Goal: Task Accomplishment & Management: Manage account settings

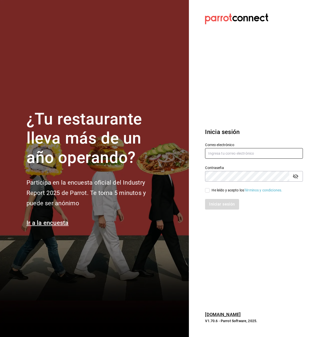
click at [226, 154] on input "text" at bounding box center [254, 153] width 98 height 11
type input "[PERSON_NAME][EMAIL_ADDRESS][PERSON_NAME][DOMAIN_NAME]"
click at [208, 191] on input "He leído y acepto los Términos y condiciones." at bounding box center [207, 190] width 5 height 5
checkbox input "true"
click at [224, 205] on button "Iniciar sesión" at bounding box center [222, 204] width 34 height 11
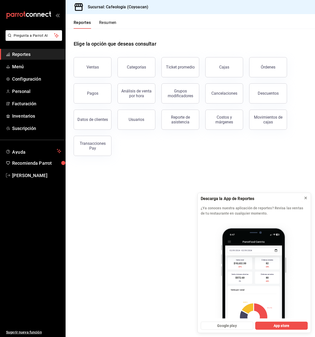
click at [304, 198] on icon at bounding box center [305, 198] width 4 height 4
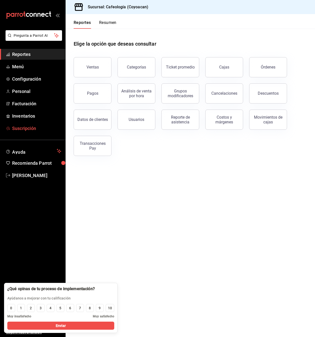
click at [26, 131] on span "Suscripción" at bounding box center [36, 128] width 49 height 7
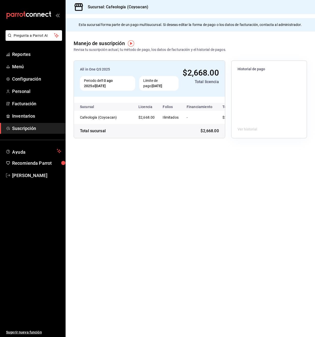
click at [162, 79] on div "Límite de pago [DATE]" at bounding box center [158, 83] width 39 height 15
click at [100, 77] on div "Periodo del 10 ago 2025 al 10 oct 2025" at bounding box center [107, 83] width 55 height 15
click at [251, 73] on div "Historial de pago" at bounding box center [268, 68] width 75 height 15
click at [244, 137] on div "Ver historial" at bounding box center [268, 129] width 75 height 17
click at [242, 137] on div "Ver historial" at bounding box center [268, 129] width 75 height 17
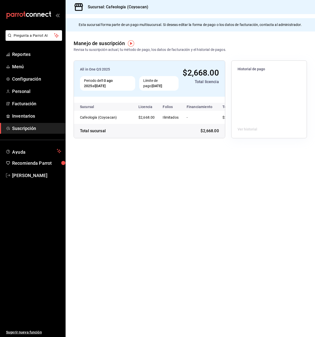
click at [244, 129] on div "Ver historial" at bounding box center [268, 129] width 75 height 17
click at [131, 44] on img "button" at bounding box center [131, 43] width 6 height 6
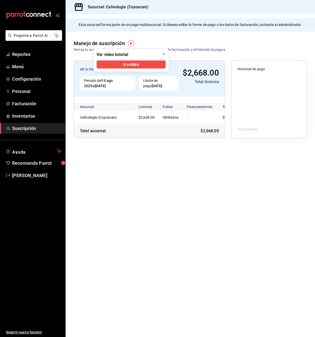
click at [157, 195] on main "Esta sucursal forma parte de un pago multisucursal. Si deseas editar la forma d…" at bounding box center [190, 175] width 249 height 323
click at [212, 118] on span "$2,668.00" at bounding box center [210, 117] width 16 height 4
click at [200, 137] on div "Total sucursal $2,668.00" at bounding box center [149, 131] width 151 height 14
click at [200, 74] on span "$2,668.00" at bounding box center [200, 73] width 36 height 10
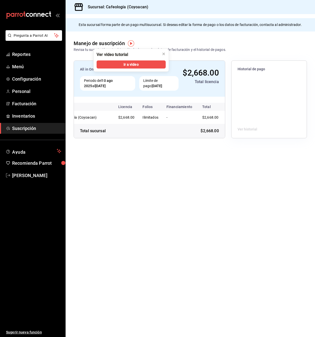
click at [84, 69] on div "All in One QS 2025" at bounding box center [129, 69] width 99 height 5
click at [27, 105] on span "Facturación" at bounding box center [36, 103] width 49 height 7
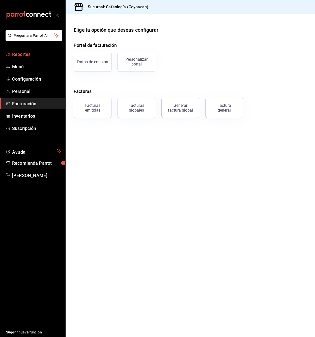
click at [20, 54] on span "Reportes" at bounding box center [36, 54] width 49 height 7
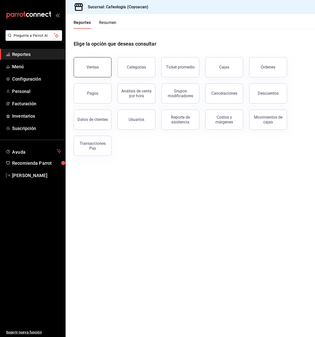
click at [85, 64] on button "Ventas" at bounding box center [93, 67] width 38 height 20
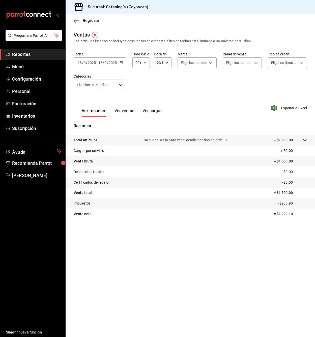
click at [121, 64] on \(Stroke\) "button" at bounding box center [121, 62] width 3 height 3
click at [93, 99] on span "Semana actual" at bounding box center [97, 100] width 39 height 5
click at [122, 87] on body "Pregunta a Parrot AI Reportes Menú Configuración Personal Facturación Inventari…" at bounding box center [157, 168] width 315 height 337
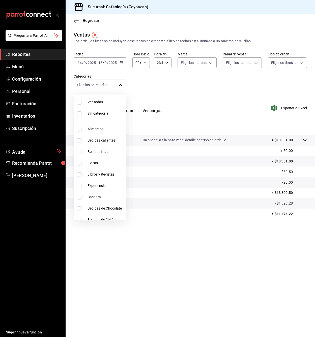
click at [122, 85] on div at bounding box center [157, 168] width 315 height 337
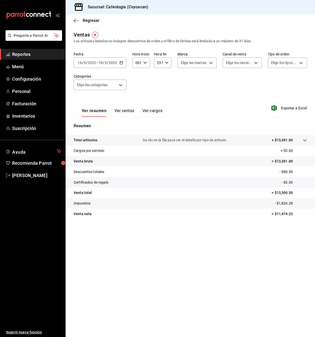
click at [120, 64] on icon "button" at bounding box center [121, 63] width 4 height 4
click at [93, 122] on span "Rango de fechas" at bounding box center [97, 123] width 39 height 5
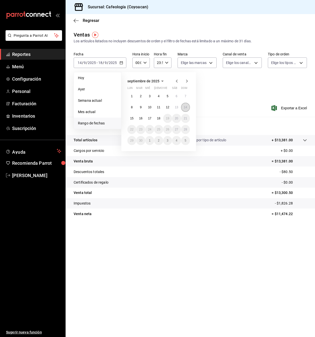
click at [187, 107] on button "14" at bounding box center [185, 107] width 9 height 9
click at [187, 107] on abbr "14" at bounding box center [185, 108] width 3 height 4
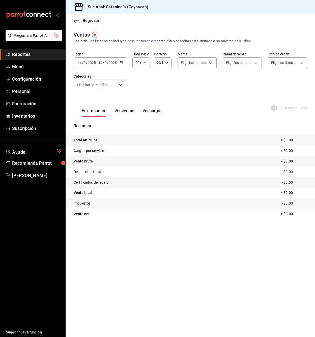
click at [120, 64] on icon "button" at bounding box center [121, 63] width 4 height 4
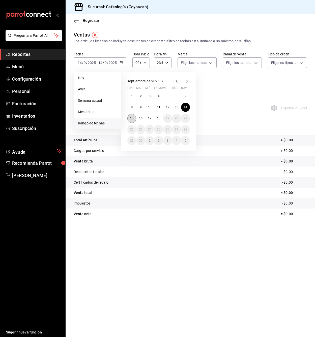
click at [131, 118] on abbr "15" at bounding box center [131, 119] width 3 height 4
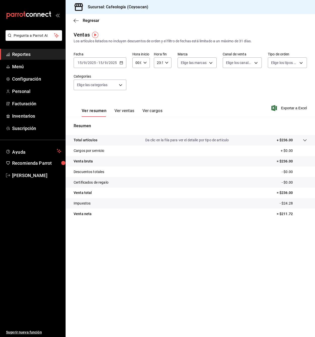
click at [120, 111] on button "Ver ventas" at bounding box center [124, 112] width 20 height 9
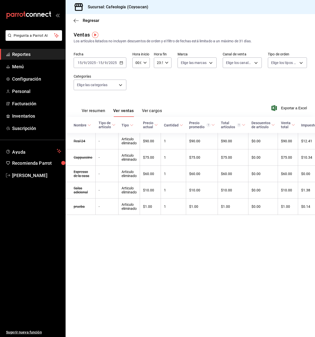
click at [151, 111] on button "Ver cargos" at bounding box center [152, 112] width 20 height 9
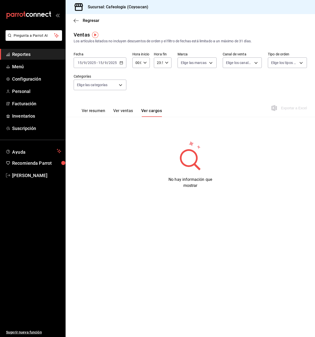
click at [87, 113] on button "Ver resumen" at bounding box center [93, 112] width 23 height 9
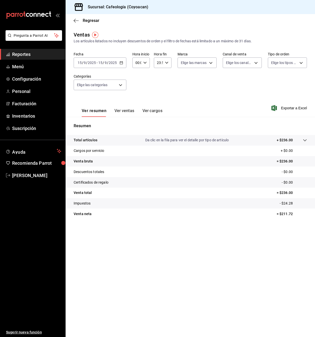
click at [160, 85] on div "Fecha 2025-09-15 15 / 9 / 2025 - 2025-09-15 15 / 9 / 2025 Hora inicio 00:00 Hor…" at bounding box center [190, 74] width 233 height 44
click at [305, 141] on icon at bounding box center [304, 140] width 3 height 2
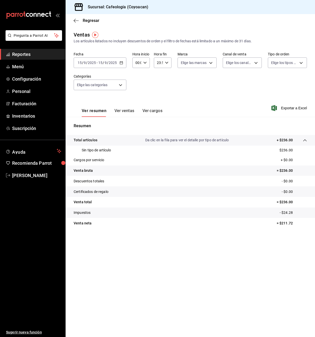
click at [305, 141] on icon at bounding box center [305, 140] width 4 height 4
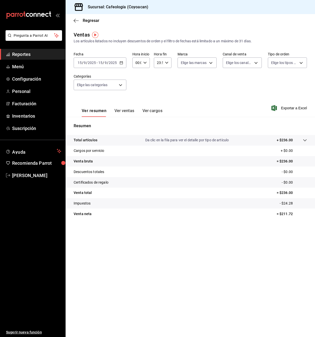
click at [24, 53] on span "Reportes" at bounding box center [36, 54] width 49 height 7
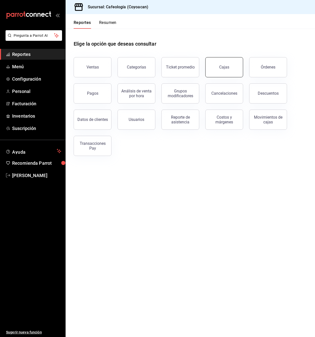
click at [221, 70] on div "Cajas" at bounding box center [224, 67] width 10 height 6
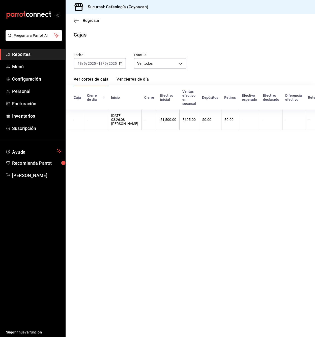
click at [121, 64] on icon "button" at bounding box center [121, 64] width 4 height 4
click at [102, 101] on span "Semana actual" at bounding box center [97, 101] width 39 height 5
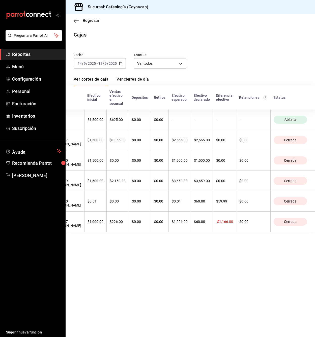
scroll to position [0, 151]
click at [232, 280] on main "Regresar Cajas Fecha 2025-09-14 14 / 9 / 2025 - 2025-09-18 18 / 9 / 2025 Estatu…" at bounding box center [190, 175] width 249 height 323
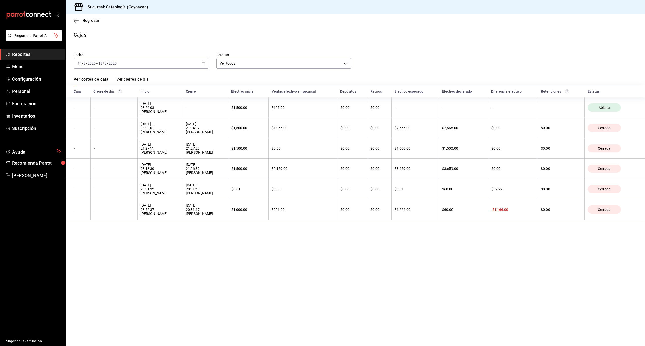
drag, startPoint x: 598, startPoint y: 0, endPoint x: 126, endPoint y: 96, distance: 480.8
click at [126, 96] on th "Cierre de día" at bounding box center [113, 91] width 47 height 12
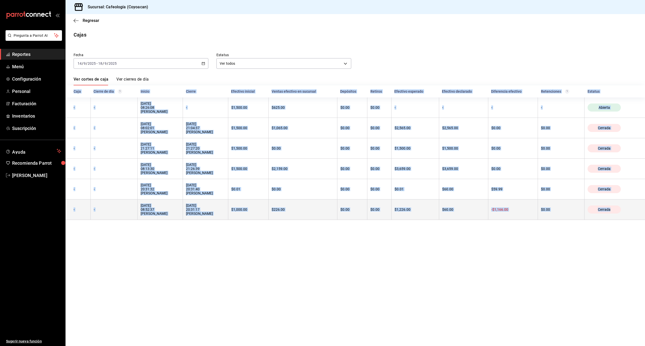
drag, startPoint x: 74, startPoint y: 91, endPoint x: 630, endPoint y: 213, distance: 569.8
click at [314, 213] on table "Caja Cierre de día Inicio Cierre Efectivo inicial Ventas efectivo en sucursal D…" at bounding box center [356, 152] width 580 height 135
copy table "Caja Cierre de día Inicio Cierre Efectivo inicial Ventas efectivo en sucursal D…"
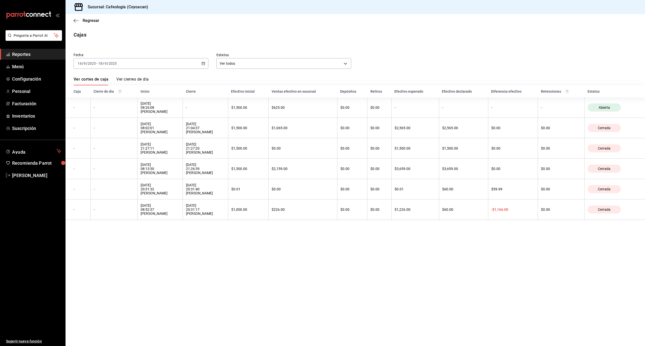
click at [201, 33] on div "Cajas" at bounding box center [356, 35] width 580 height 8
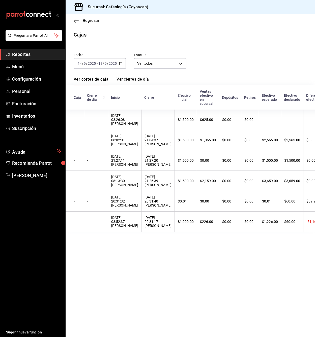
click at [139, 77] on link "Ver cierres de día" at bounding box center [132, 81] width 32 height 9
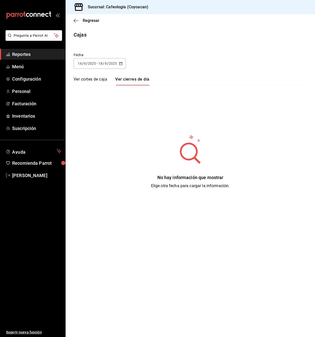
click at [99, 65] on input "18" at bounding box center [100, 63] width 5 height 4
click at [98, 102] on span "Semana actual" at bounding box center [97, 101] width 39 height 5
click at [91, 81] on link "Ver cortes de caja" at bounding box center [91, 81] width 34 height 9
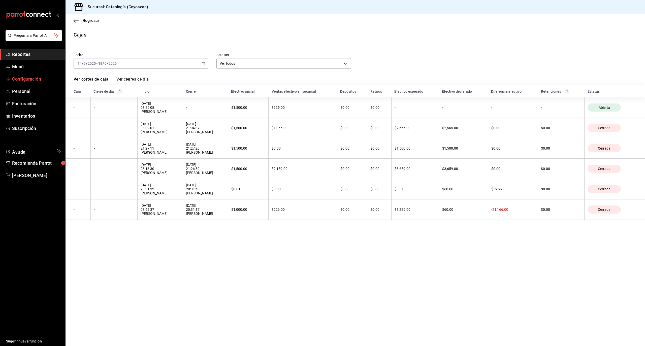
click at [24, 77] on span "Configuración" at bounding box center [36, 79] width 49 height 7
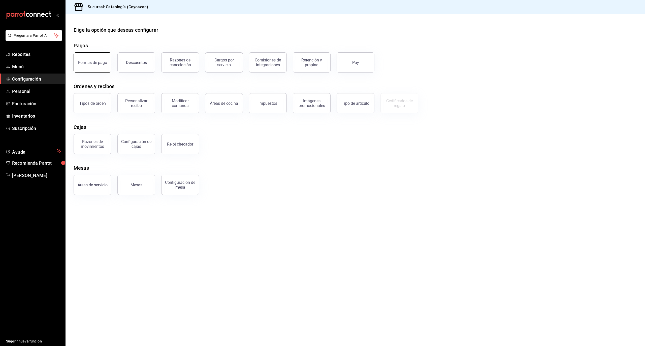
click at [96, 63] on div "Formas de pago" at bounding box center [92, 62] width 29 height 5
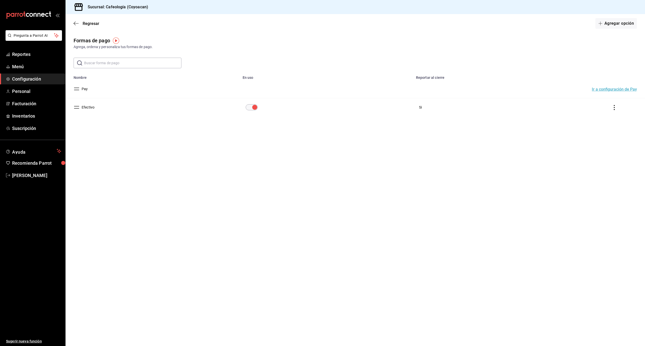
click at [111, 62] on input "text" at bounding box center [132, 63] width 97 height 10
type input "v"
click at [115, 40] on img "button" at bounding box center [116, 41] width 6 height 6
click at [198, 31] on div "Regresar Agregar opción" at bounding box center [356, 23] width 580 height 19
click at [314, 23] on button "Agregar opción" at bounding box center [616, 23] width 42 height 11
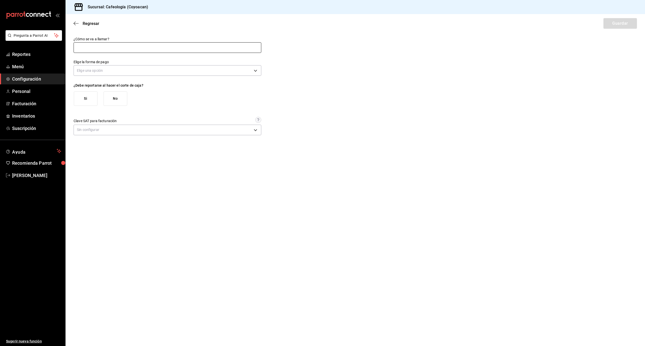
click at [99, 48] on input "text" at bounding box center [168, 47] width 188 height 11
type input "a"
type input "VISA"
click at [256, 71] on body "Pregunta a Parrot AI Reportes Menú Configuración Personal Facturación Inventari…" at bounding box center [322, 173] width 645 height 346
click at [84, 93] on li "Tarjeta de crédito" at bounding box center [167, 94] width 187 height 8
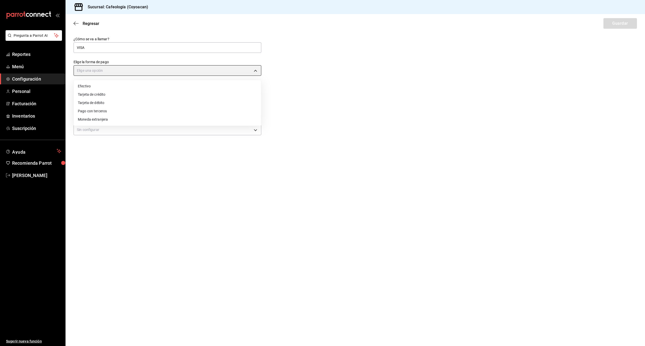
type input "CREDIT_CARD"
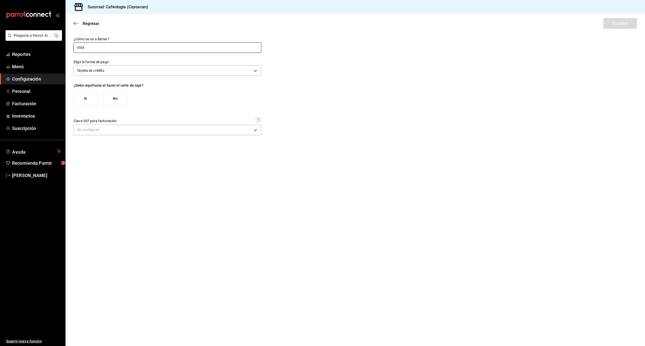
click at [95, 48] on input "VISA" at bounding box center [168, 47] width 188 height 11
drag, startPoint x: 99, startPoint y: 47, endPoint x: 23, endPoint y: 41, distance: 75.8
click at [23, 41] on div "Pregunta a Parrot AI Reportes Menú Configuración Personal Facturación Inventari…" at bounding box center [322, 173] width 645 height 346
drag, startPoint x: 123, startPoint y: 48, endPoint x: 0, endPoint y: 46, distance: 123.5
click at [0, 46] on div "Pregunta a Parrot AI Reportes Menú Configuración Personal Facturación Inventari…" at bounding box center [322, 173] width 645 height 346
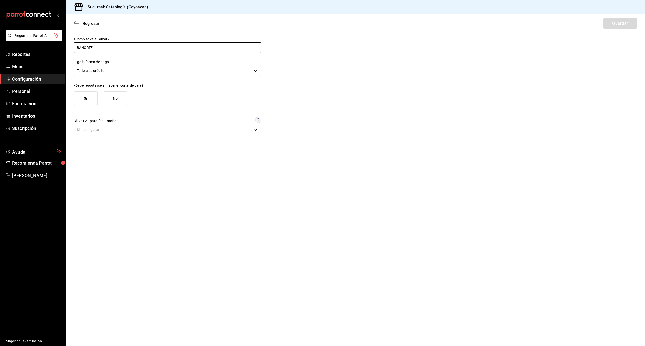
click at [111, 47] on input "BANORTE" at bounding box center [168, 47] width 188 height 11
drag, startPoint x: 104, startPoint y: 47, endPoint x: 37, endPoint y: 28, distance: 69.7
click at [37, 28] on div "Pregunta a Parrot AI Reportes Menú Configuración Personal Facturación Inventari…" at bounding box center [322, 173] width 645 height 346
click at [121, 48] on input "BANORTE TDC" at bounding box center [168, 47] width 188 height 11
drag, startPoint x: 121, startPoint y: 48, endPoint x: 52, endPoint y: 31, distance: 70.9
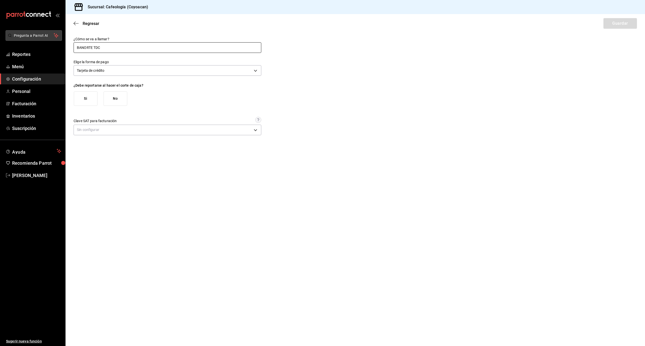
click at [52, 31] on div "Pregunta a Parrot AI Reportes Menú Configuración Personal Facturación Inventari…" at bounding box center [322, 173] width 645 height 346
type input "TDC"
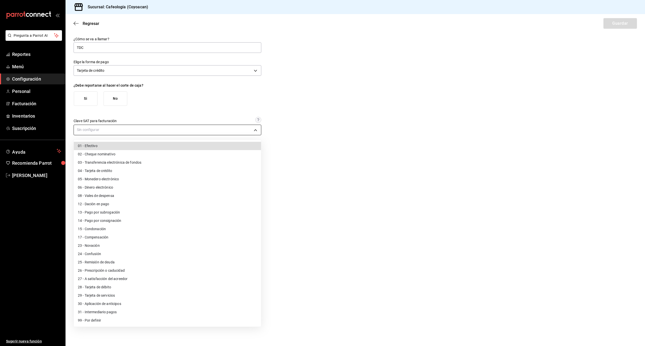
click at [254, 132] on body "Pregunta a Parrot AI Reportes Menú Configuración Personal Facturación Inventari…" at bounding box center [322, 173] width 645 height 346
click at [142, 174] on li "04 - Tarjeta de crédito" at bounding box center [167, 171] width 187 height 8
type input "04"
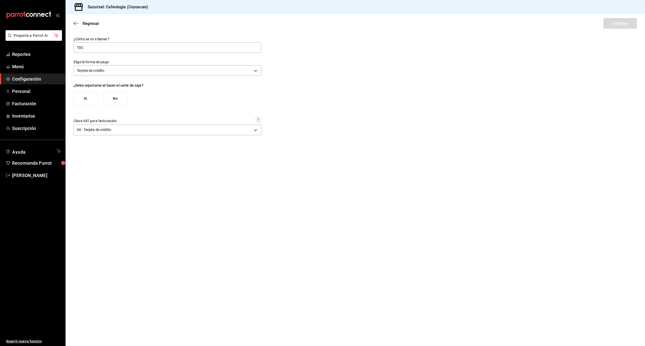
click at [89, 101] on button "Si" at bounding box center [86, 98] width 24 height 14
click at [80, 131] on button "Si" at bounding box center [86, 129] width 24 height 14
drag, startPoint x: 90, startPoint y: 49, endPoint x: 48, endPoint y: 47, distance: 42.2
click at [48, 47] on div "Pregunta a Parrot AI Reportes Menú Configuración Personal Facturación Inventari…" at bounding box center [322, 173] width 645 height 346
click at [75, 48] on input "CREDITO" at bounding box center [168, 47] width 188 height 11
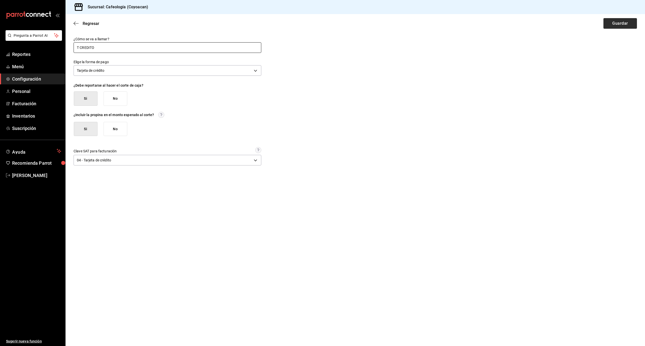
type input "T CREDITO"
click at [314, 25] on button "Guardar" at bounding box center [620, 23] width 34 height 11
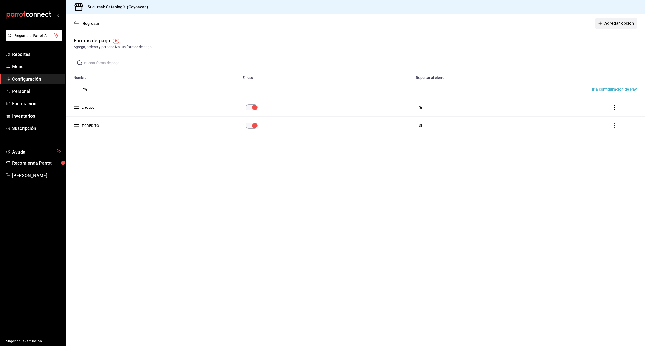
click at [314, 24] on button "Agregar opción" at bounding box center [616, 23] width 42 height 11
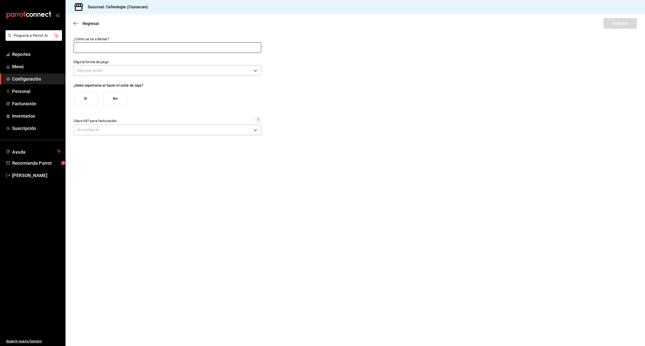
click at [103, 50] on input "text" at bounding box center [168, 47] width 188 height 11
click at [79, 49] on input "TDebito" at bounding box center [168, 47] width 188 height 11
type input "T Debito"
click at [82, 71] on body "Pregunta a Parrot AI Reportes Menú Configuración Personal Facturación Inventari…" at bounding box center [322, 173] width 645 height 346
click at [101, 104] on li "Tarjeta de débito" at bounding box center [167, 103] width 187 height 8
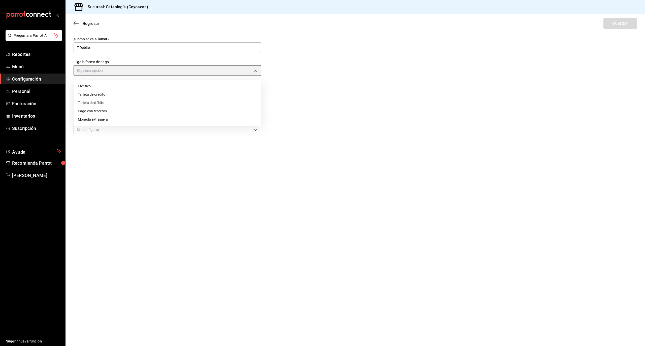
type input "DEBIT_CARD"
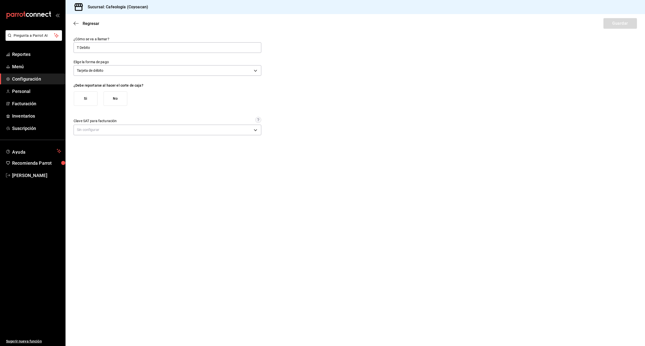
click at [91, 98] on button "Si" at bounding box center [86, 98] width 24 height 14
click at [88, 130] on button "Si" at bounding box center [86, 129] width 24 height 14
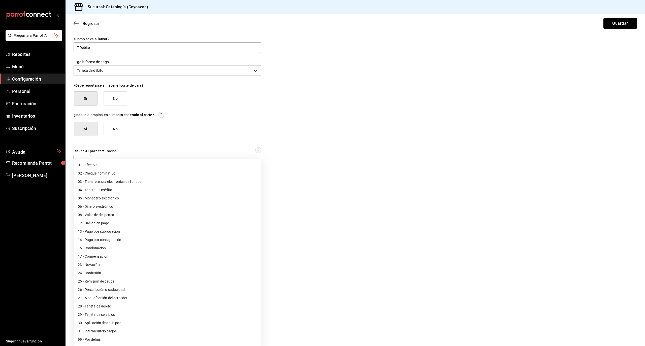
click at [90, 162] on body "Pregunta a Parrot AI Reportes Menú Configuración Personal Facturación Inventari…" at bounding box center [322, 173] width 645 height 346
click at [95, 307] on li "28 - Tarjeta de débito" at bounding box center [167, 306] width 187 height 8
type input "28"
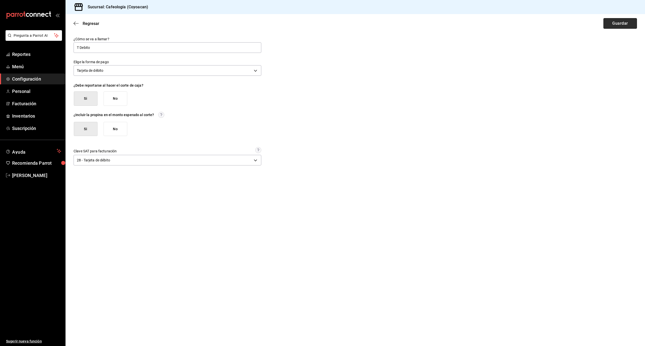
click at [314, 24] on button "Guardar" at bounding box center [620, 23] width 34 height 11
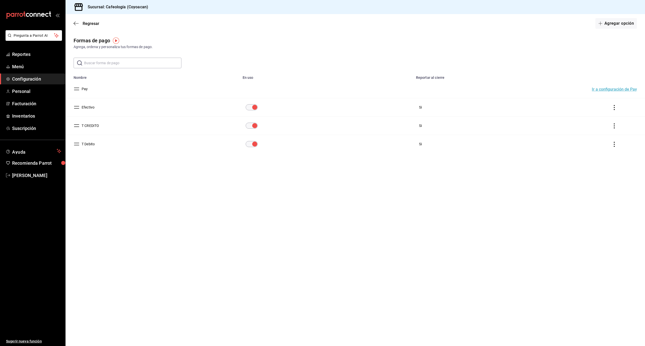
click at [314, 126] on icon "actions" at bounding box center [614, 125] width 5 height 5
click at [314, 125] on div at bounding box center [322, 173] width 645 height 346
click at [86, 127] on button "T CREDITO" at bounding box center [89, 125] width 19 height 5
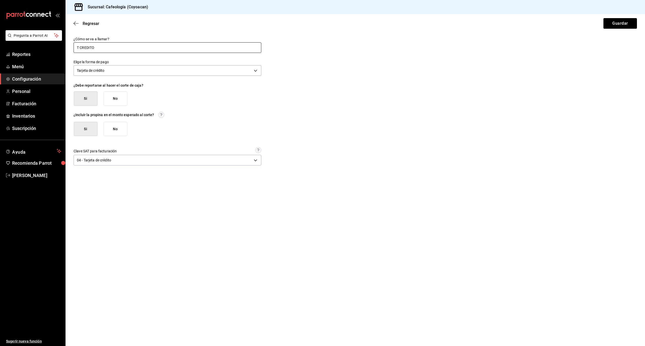
drag, startPoint x: 83, startPoint y: 48, endPoint x: 125, endPoint y: 50, distance: 42.6
click at [125, 50] on input "T CREDITO" at bounding box center [168, 47] width 188 height 11
type input "T Crédito"
click at [314, 25] on button "Guardar" at bounding box center [620, 23] width 34 height 11
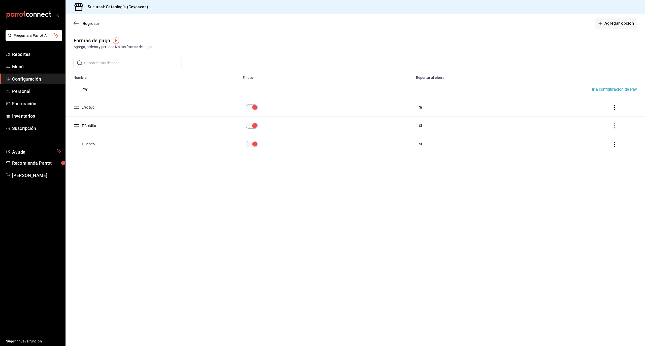
click at [92, 145] on button "T Debito" at bounding box center [87, 144] width 15 height 5
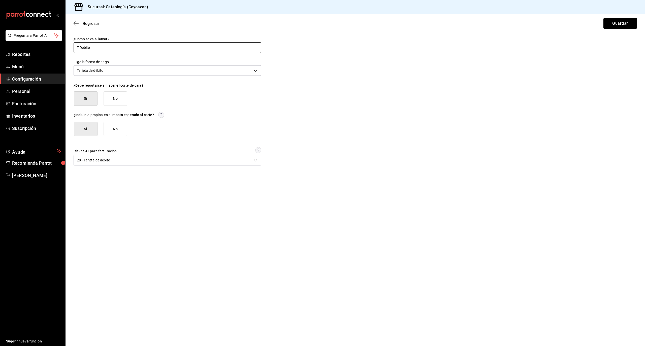
click at [83, 48] on input "T Debito" at bounding box center [168, 47] width 188 height 11
type input "T Débito"
click at [314, 24] on button "Guardar" at bounding box center [620, 23] width 34 height 11
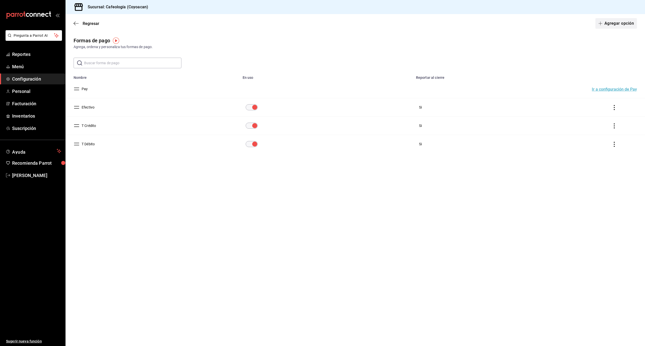
click at [314, 25] on button "Agregar opción" at bounding box center [616, 23] width 42 height 11
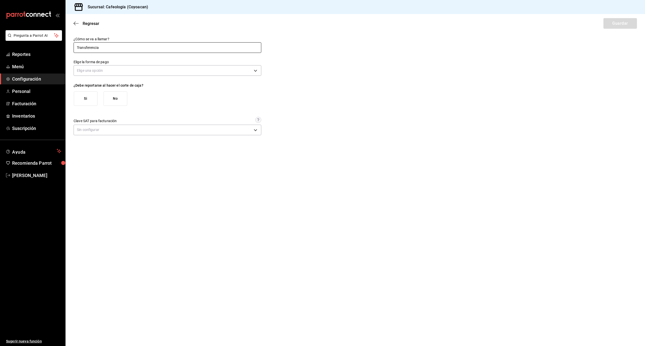
type input "Transferencia"
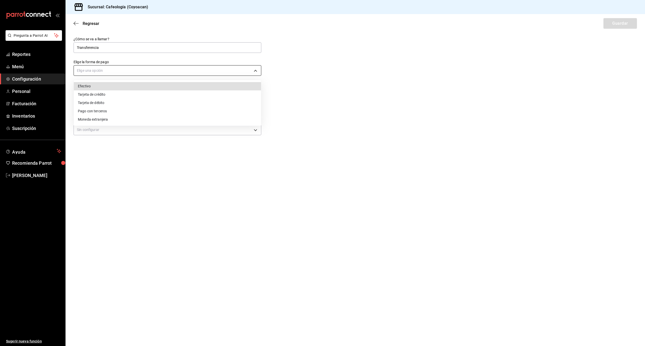
click at [255, 70] on body "Pregunta a Parrot AI Reportes Menú Configuración Personal Facturación Inventari…" at bounding box center [322, 173] width 645 height 346
click at [132, 110] on li "Pago con terceros" at bounding box center [167, 111] width 187 height 8
type input "THIRD_PARTY"
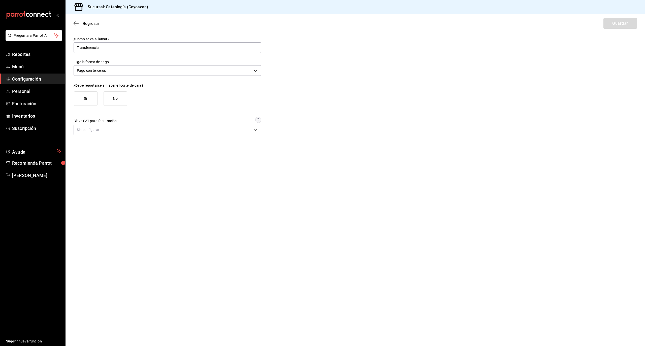
click at [88, 98] on button "Si" at bounding box center [86, 98] width 24 height 14
click at [83, 128] on button "Si" at bounding box center [86, 129] width 24 height 14
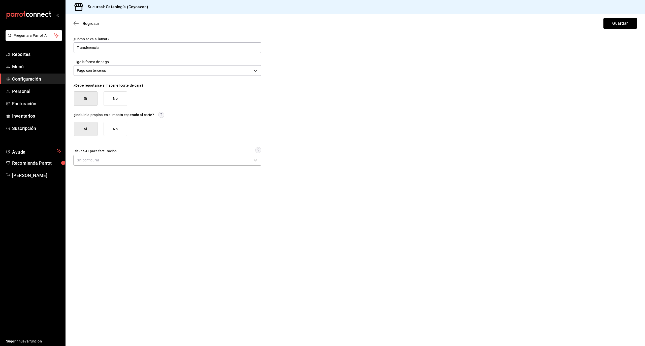
click at [87, 159] on body "Pregunta a Parrot AI Reportes Menú Configuración Personal Facturación Inventari…" at bounding box center [322, 173] width 645 height 346
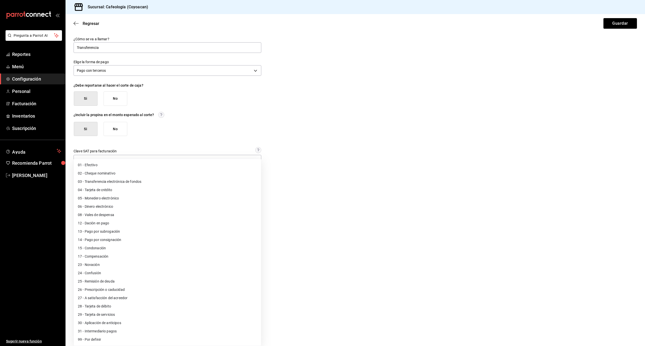
click at [110, 182] on li "03 - Transferencia electrónica de fondos" at bounding box center [167, 182] width 187 height 8
type input "03"
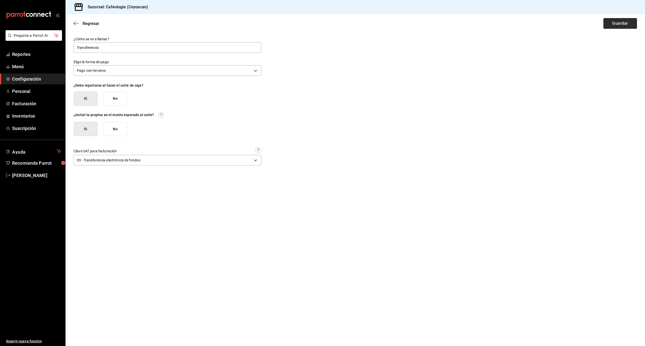
click at [314, 24] on button "Guardar" at bounding box center [620, 23] width 34 height 11
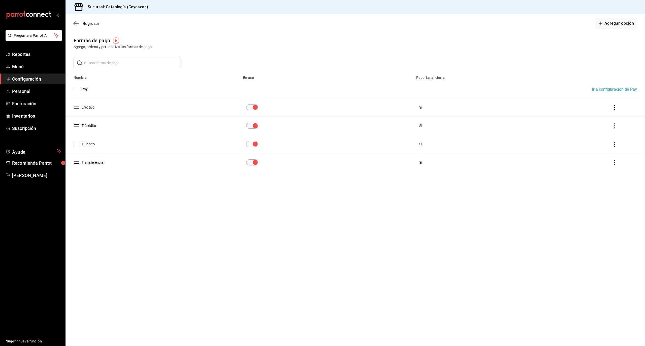
click at [314, 89] on button "Ir a configuración de Pay" at bounding box center [614, 89] width 45 height 4
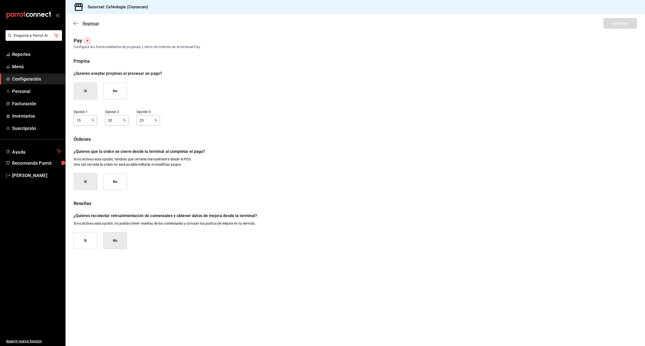
click at [76, 23] on icon "button" at bounding box center [76, 23] width 5 height 5
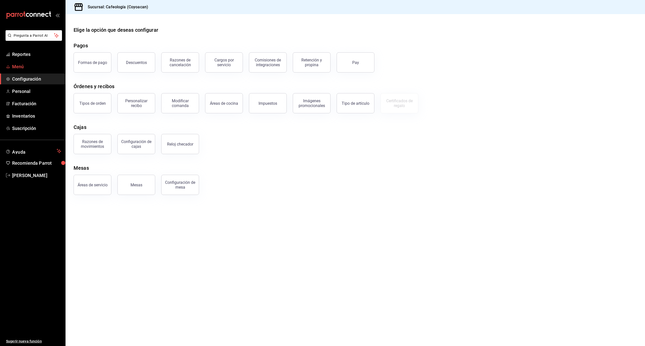
click at [26, 67] on span "Menú" at bounding box center [36, 66] width 49 height 7
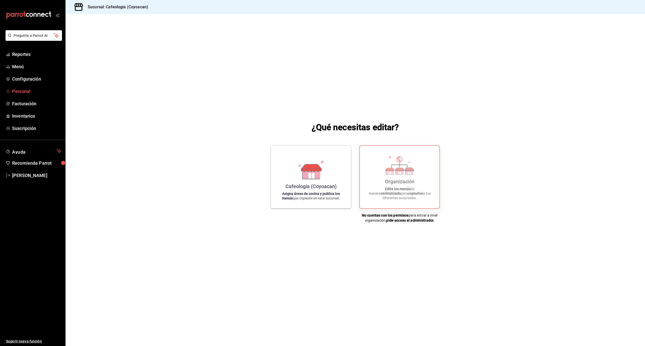
click at [19, 93] on span "Personal" at bounding box center [36, 91] width 49 height 7
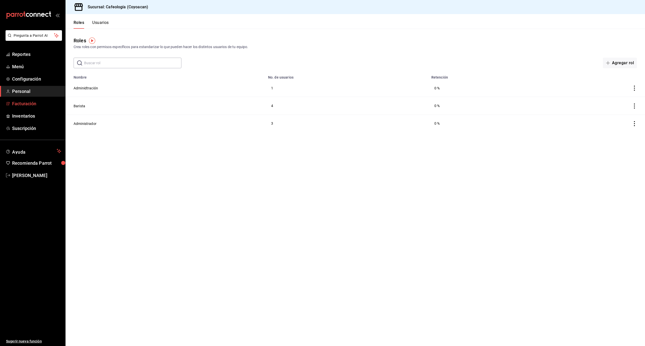
click at [30, 105] on span "Facturación" at bounding box center [36, 103] width 49 height 7
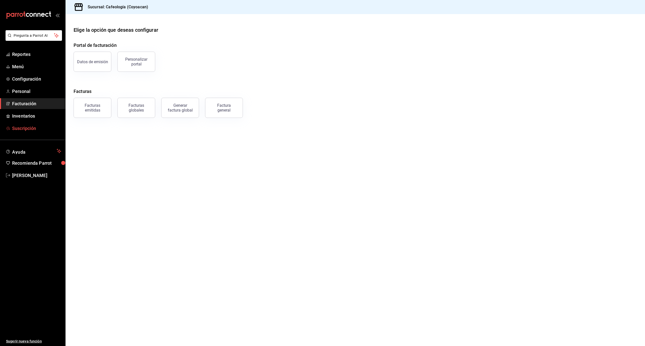
click at [29, 129] on span "Suscripción" at bounding box center [36, 128] width 49 height 7
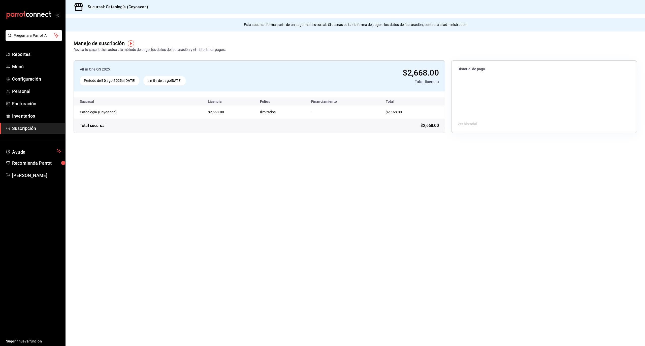
click at [118, 81] on strong "10 ago 2025" at bounding box center [112, 81] width 20 height 4
click at [186, 80] on div "Límite de pago [DATE]" at bounding box center [164, 80] width 42 height 9
click at [314, 71] on span "$2,668.00" at bounding box center [421, 73] width 36 height 10
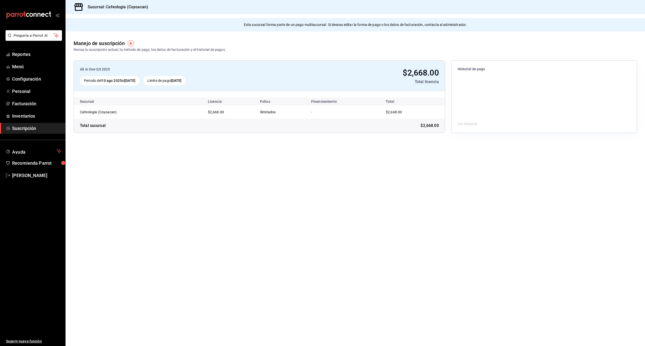
click at [314, 71] on span "Historial de pago" at bounding box center [544, 69] width 173 height 5
click at [314, 125] on span "$2,668.00" at bounding box center [430, 126] width 18 height 6
click at [215, 175] on main "Esta sucursal forma parte de un pago multisucursal. Si deseas editar la forma d…" at bounding box center [356, 180] width 580 height 332
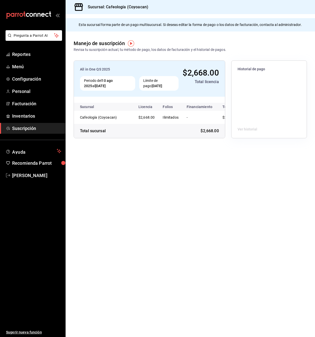
click at [236, 263] on main "Esta sucursal forma parte de un pago multisucursal. Si deseas editar la forma d…" at bounding box center [190, 175] width 249 height 323
click at [34, 176] on span "[PERSON_NAME]" at bounding box center [36, 175] width 49 height 7
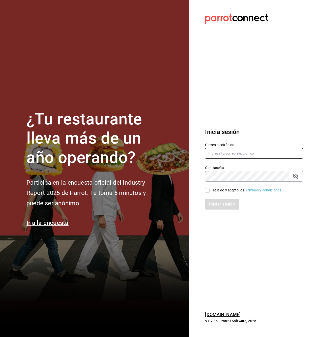
type input "angel.villafuerte@cafeologia.cafe"
click at [207, 190] on input "He leído y acepto los Términos y condiciones." at bounding box center [207, 190] width 5 height 5
checkbox input "true"
click at [214, 203] on button "Iniciar sesión" at bounding box center [222, 204] width 34 height 11
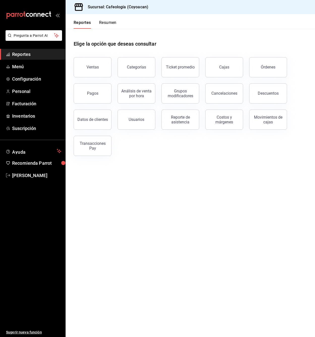
click at [27, 55] on span "Reportes" at bounding box center [36, 54] width 49 height 7
click at [229, 70] on link "Cajas" at bounding box center [224, 67] width 38 height 20
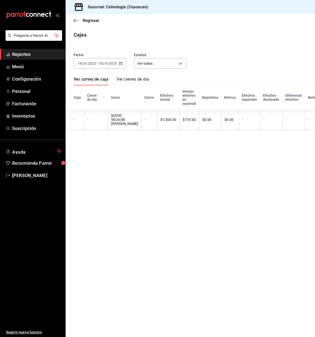
click at [121, 64] on icon "button" at bounding box center [121, 64] width 4 height 4
click at [91, 102] on span "Semana actual" at bounding box center [97, 101] width 39 height 5
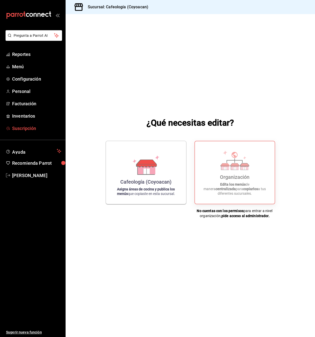
click at [26, 129] on span "Suscripción" at bounding box center [36, 128] width 49 height 7
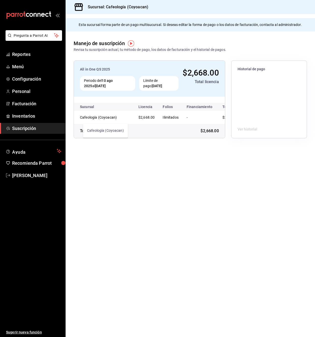
click at [91, 118] on div "Cafeología (Coyoacan)" at bounding box center [105, 117] width 50 height 5
click at [168, 119] on td "Ilimitados" at bounding box center [170, 117] width 24 height 13
click at [204, 121] on td "$2,668.00" at bounding box center [211, 117] width 30 height 13
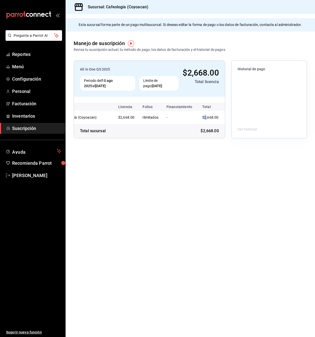
click at [130, 44] on img "button" at bounding box center [131, 43] width 6 height 6
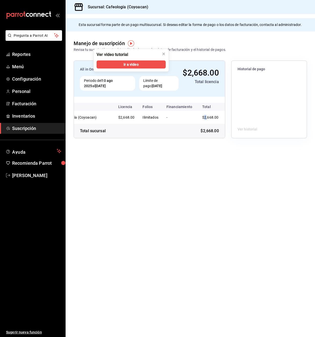
click at [130, 44] on img "button" at bounding box center [131, 43] width 6 height 6
click at [230, 38] on div "Manejo de suscripción Revisa tu suscripción actual, tu método de pago, los dato…" at bounding box center [190, 41] width 249 height 21
click at [203, 158] on main "Esta sucursal forma parte de un pago multisucursal. Si deseas editar la forma d…" at bounding box center [190, 175] width 249 height 323
click at [163, 54] on icon "close" at bounding box center [164, 54] width 4 height 4
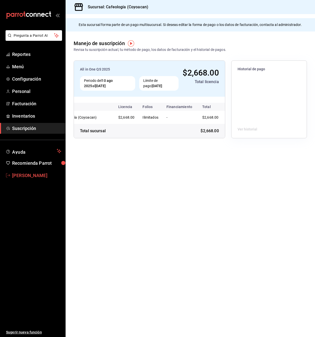
click at [26, 171] on link "[PERSON_NAME]" at bounding box center [32, 175] width 65 height 11
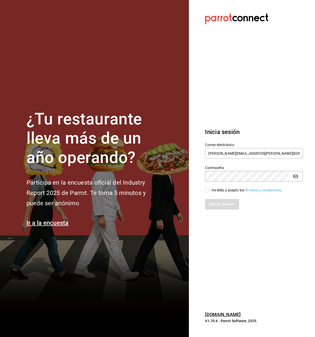
click at [207, 189] on input "He leído y acepto los Términos y condiciones." at bounding box center [207, 190] width 5 height 5
checkbox input "true"
click at [214, 207] on button "Iniciar sesión" at bounding box center [222, 204] width 34 height 11
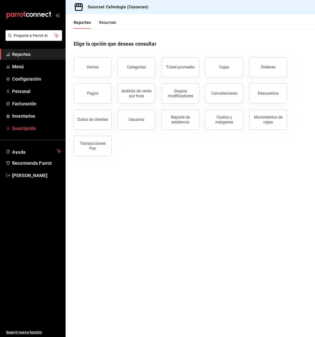
click at [29, 127] on span "Suscripción" at bounding box center [36, 128] width 49 height 7
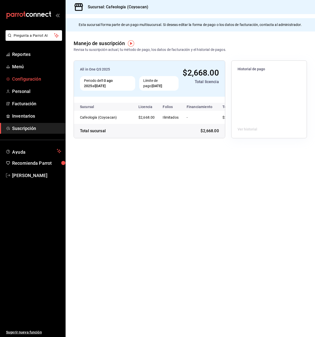
click at [26, 79] on span "Configuración" at bounding box center [36, 79] width 49 height 7
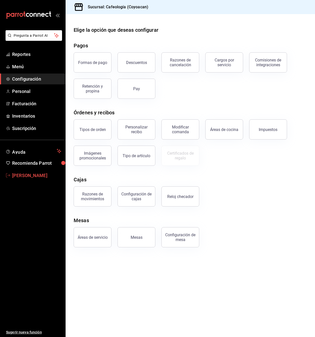
click at [6, 176] on link "[PERSON_NAME]" at bounding box center [32, 175] width 65 height 11
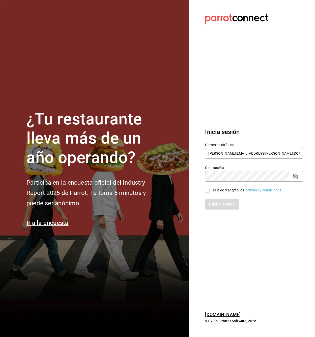
click at [208, 190] on input "He leído y acepto los Términos y condiciones." at bounding box center [207, 190] width 5 height 5
checkbox input "true"
click at [216, 204] on button "Iniciar sesión" at bounding box center [222, 204] width 34 height 11
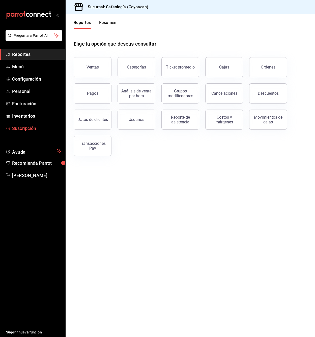
click at [31, 126] on span "Suscripción" at bounding box center [36, 128] width 49 height 7
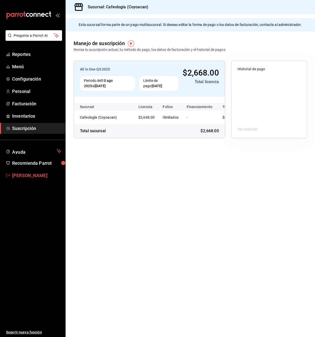
click at [13, 173] on span "[PERSON_NAME]" at bounding box center [36, 175] width 49 height 7
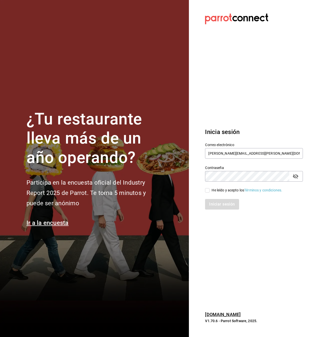
click at [207, 193] on div "Iniciar sesión" at bounding box center [251, 201] width 104 height 17
click at [207, 188] on input "He leído y acepto los Términos y condiciones." at bounding box center [207, 190] width 5 height 5
checkbox input "true"
click at [221, 206] on button "Iniciar sesión" at bounding box center [222, 204] width 34 height 11
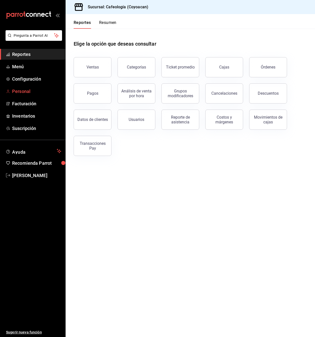
click at [31, 91] on span "Personal" at bounding box center [36, 91] width 49 height 7
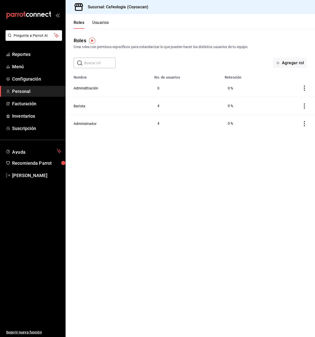
click at [305, 121] on icon "actions" at bounding box center [304, 123] width 5 height 5
click at [139, 146] on div at bounding box center [157, 168] width 315 height 337
click at [86, 123] on button "Administrador" at bounding box center [85, 123] width 23 height 5
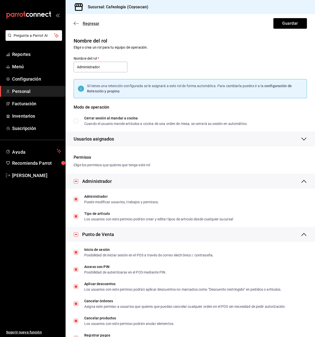
click at [75, 21] on span "Regresar" at bounding box center [87, 23] width 26 height 5
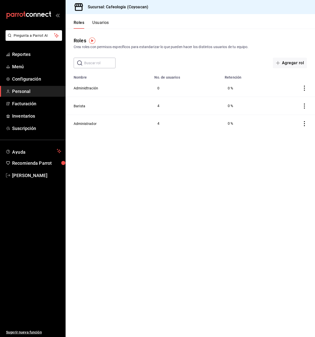
click at [101, 20] on button "Usuarios" at bounding box center [100, 24] width 17 height 9
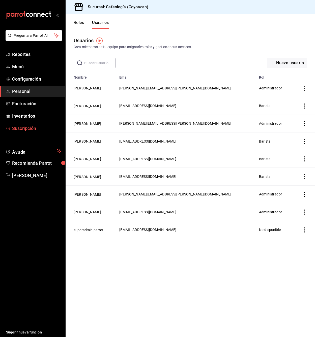
click at [23, 130] on span "Suscripción" at bounding box center [36, 128] width 49 height 7
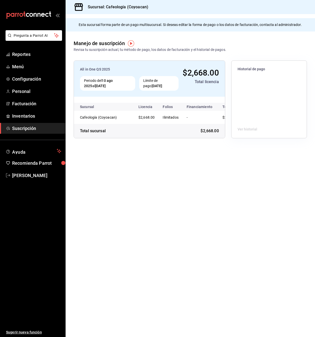
scroll to position [0, 20]
click at [194, 118] on td "-" at bounding box center [179, 117] width 34 height 13
click at [134, 116] on td "$2,668.00" at bounding box center [126, 117] width 24 height 13
click at [89, 134] on div "Total sucursal" at bounding box center [93, 131] width 26 height 6
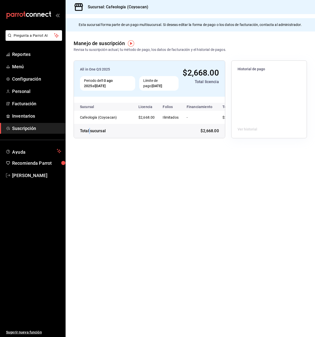
click at [89, 134] on div "Total sucursal" at bounding box center [93, 131] width 26 height 6
click at [204, 134] on span "$2,668.00" at bounding box center [209, 131] width 18 height 6
click at [194, 67] on div "All in One QS 2025 Periodo del [DATE] al [DATE] Límite de pago [DATE] $2,668.00…" at bounding box center [149, 79] width 151 height 36
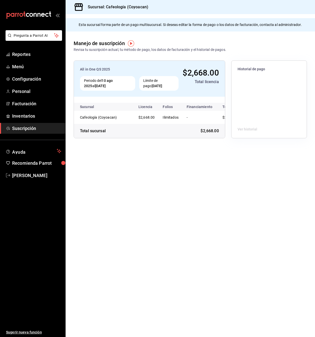
click at [203, 82] on div "Total licencia" at bounding box center [200, 82] width 36 height 6
click at [153, 83] on div "Límite de pago [DATE]" at bounding box center [158, 83] width 39 height 15
click at [113, 80] on strong "10 ago 2025" at bounding box center [98, 83] width 29 height 9
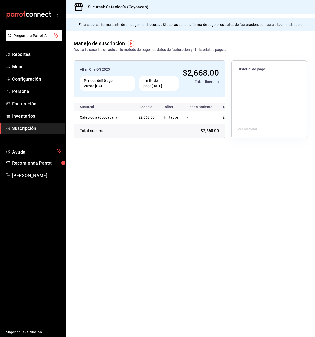
click at [96, 69] on div "All in One QS 2025" at bounding box center [129, 69] width 99 height 5
click at [195, 47] on div "Revisa tu suscripción actual, tu método de pago, los datos de facturación y el …" at bounding box center [150, 49] width 152 height 5
